Goal: Use online tool/utility: Utilize a website feature to perform a specific function

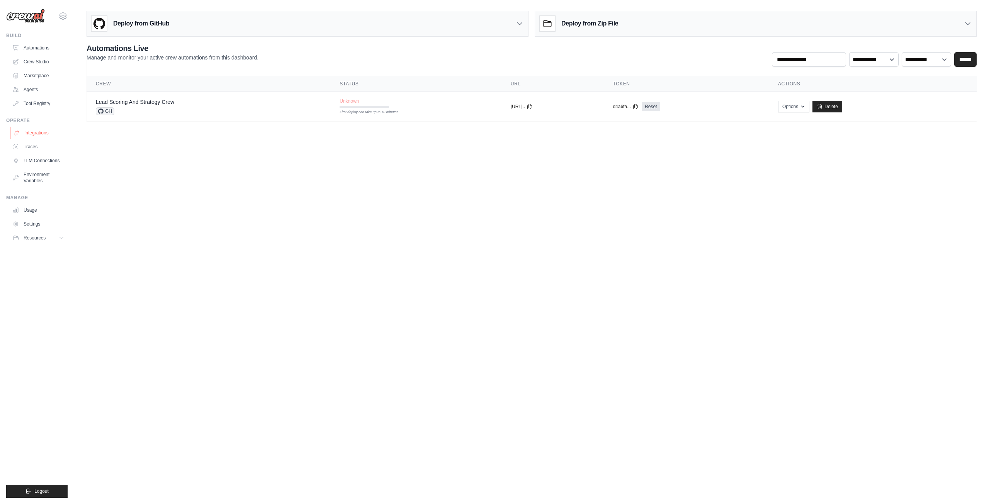
click at [43, 131] on link "Integrations" at bounding box center [39, 133] width 58 height 12
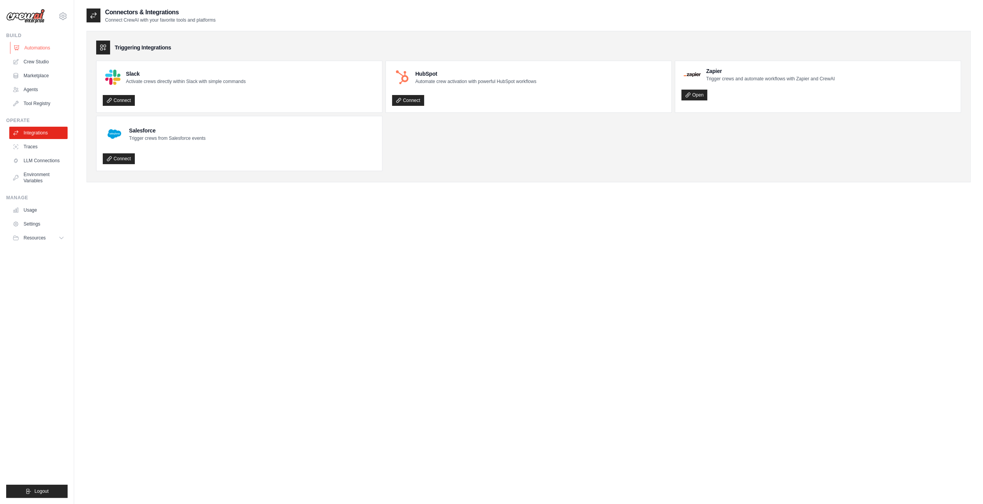
click at [45, 47] on link "Automations" at bounding box center [39, 48] width 58 height 12
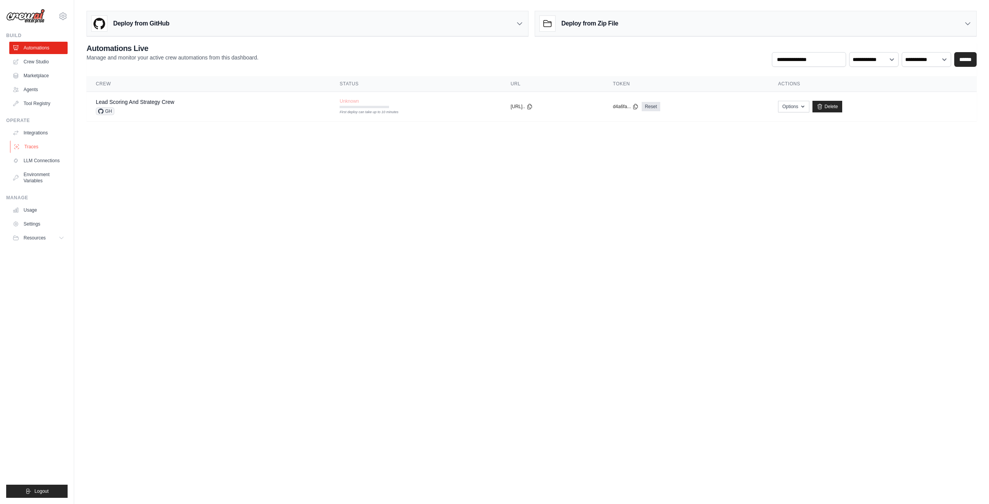
click at [32, 146] on link "Traces" at bounding box center [39, 147] width 58 height 12
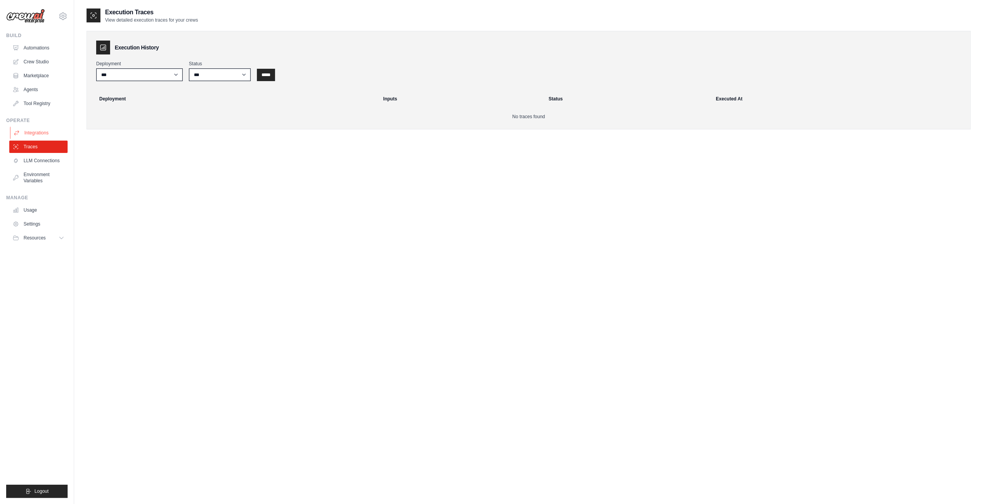
click at [34, 131] on link "Integrations" at bounding box center [39, 133] width 58 height 12
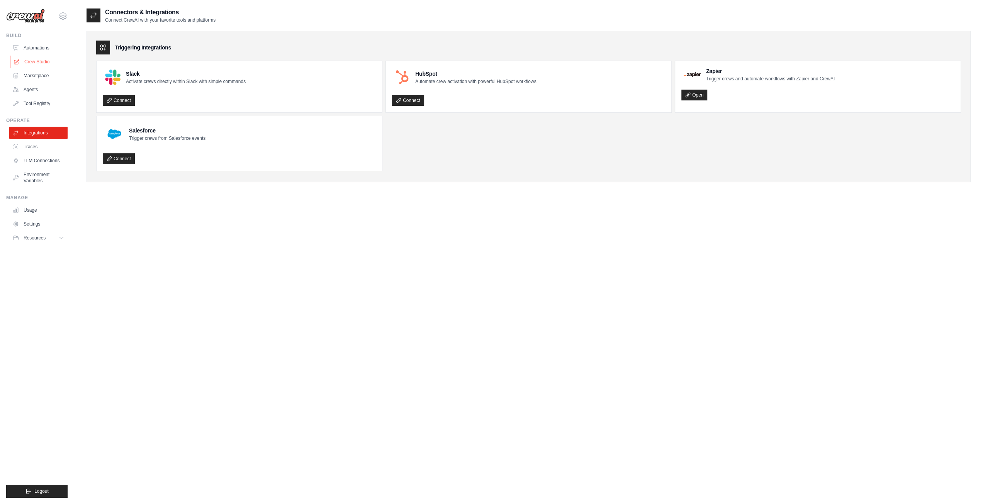
click at [40, 62] on link "Crew Studio" at bounding box center [39, 62] width 58 height 12
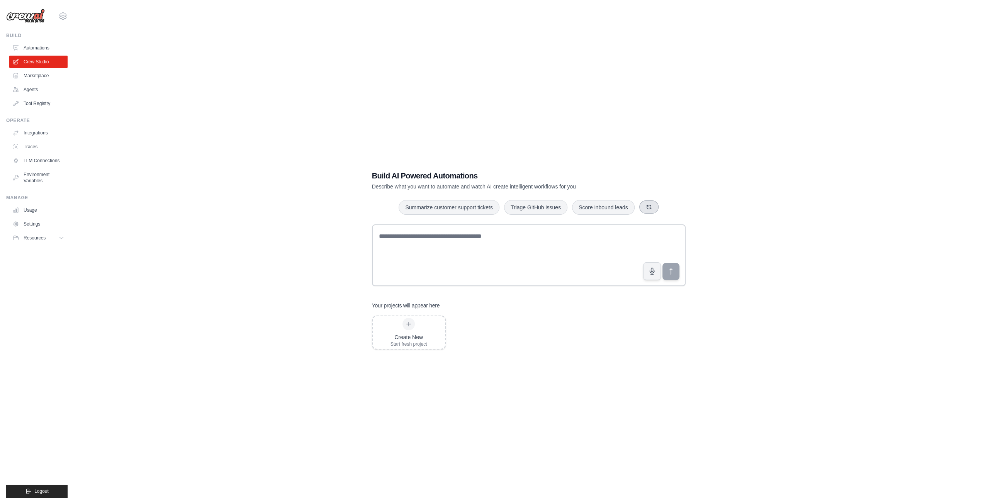
click at [652, 205] on icon "button" at bounding box center [649, 207] width 6 height 6
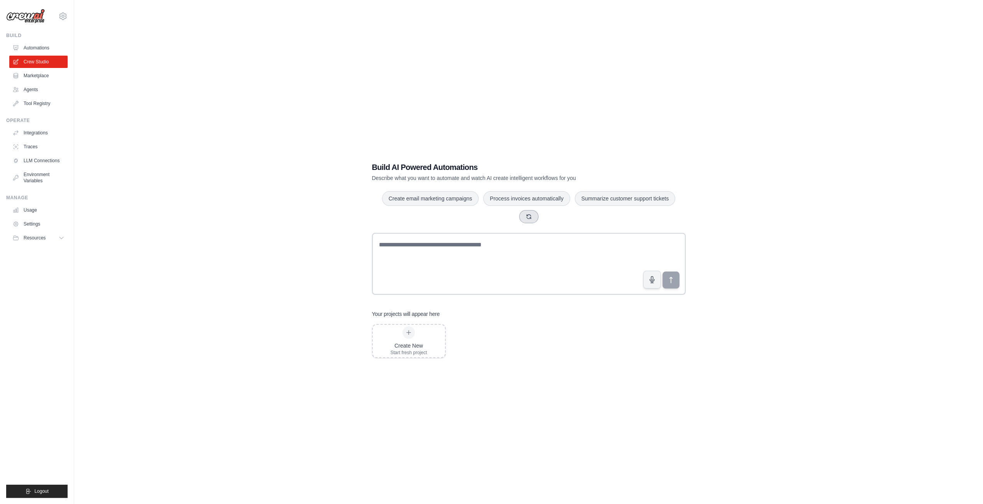
click at [532, 215] on button "button" at bounding box center [528, 216] width 19 height 13
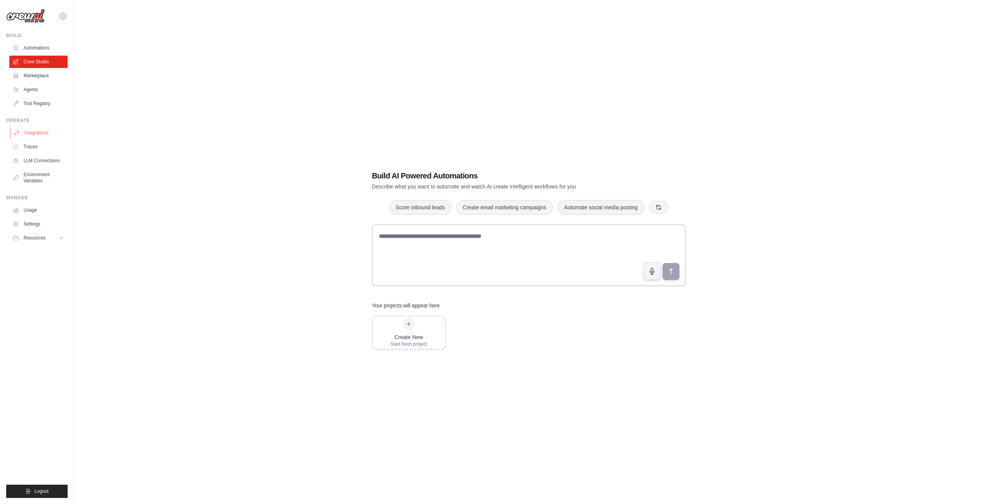
click at [44, 131] on link "Integrations" at bounding box center [39, 133] width 58 height 12
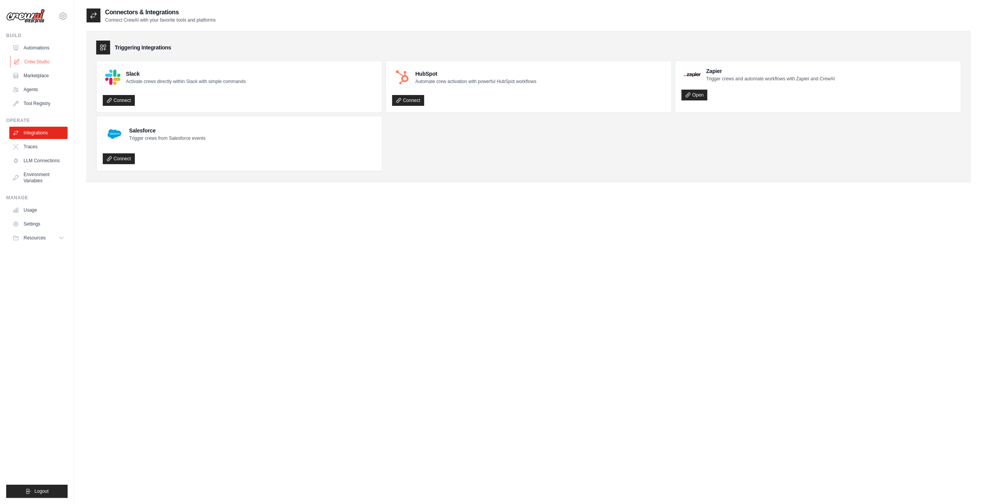
click at [37, 58] on link "Crew Studio" at bounding box center [39, 62] width 58 height 12
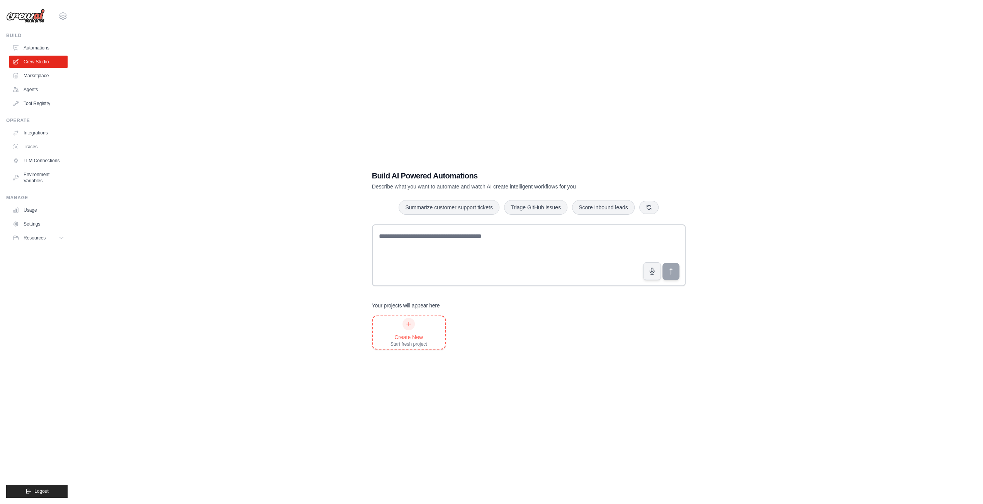
click at [407, 330] on div "Create New Start fresh project" at bounding box center [409, 332] width 37 height 29
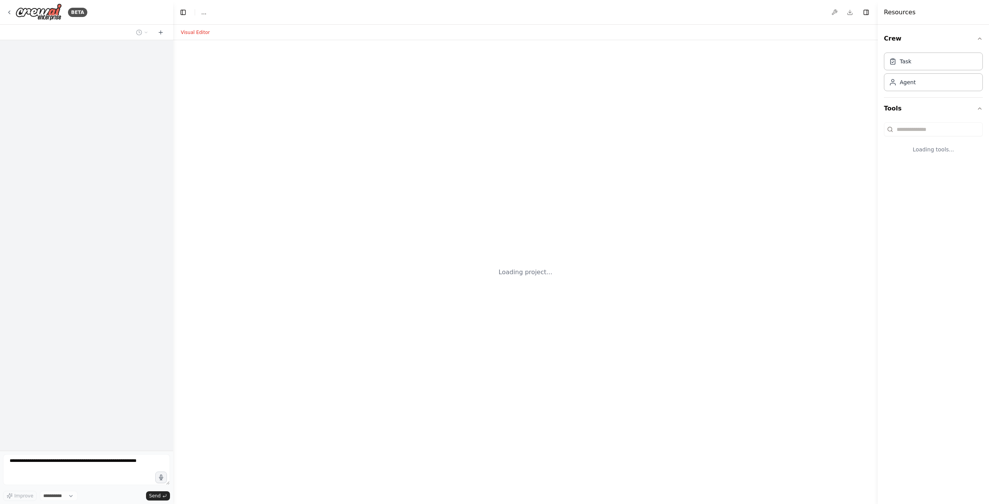
select select "****"
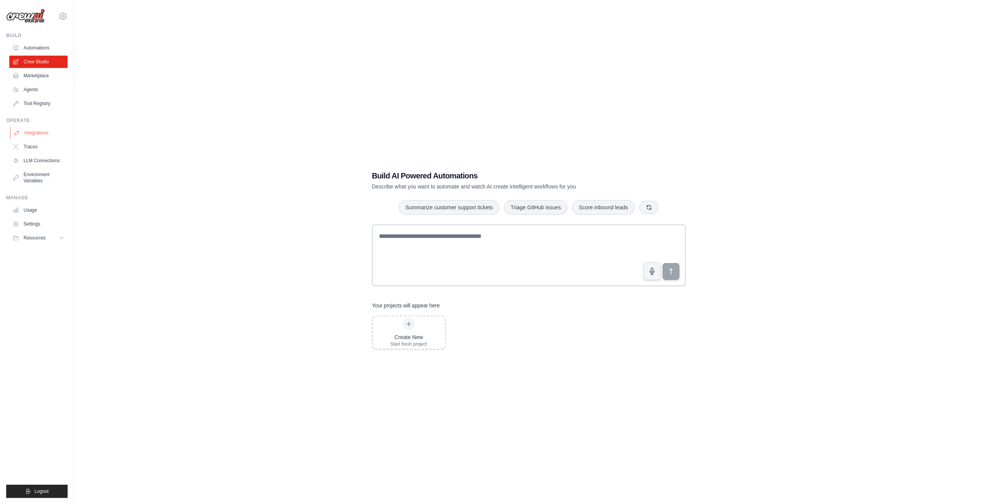
click at [48, 133] on link "Integrations" at bounding box center [39, 133] width 58 height 12
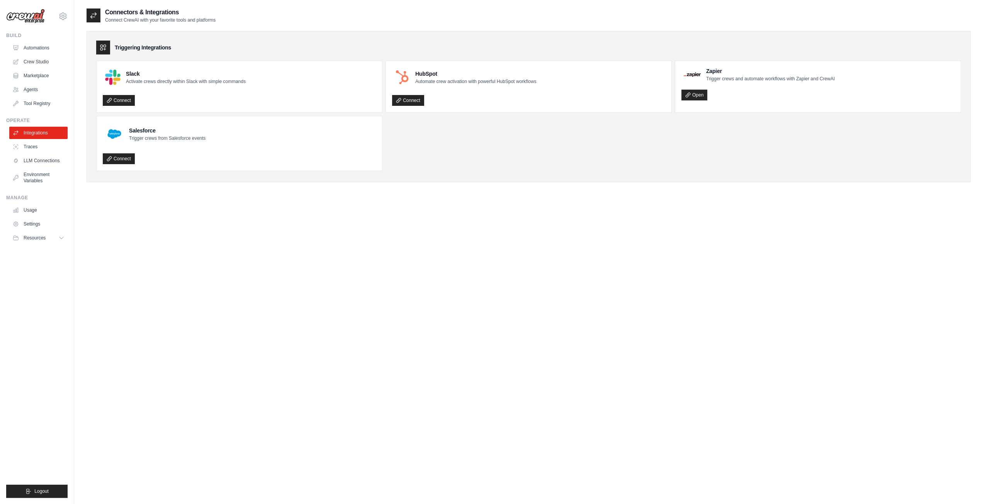
click at [103, 46] on icon at bounding box center [102, 47] width 5 height 5
